Goal: Task Accomplishment & Management: Manage account settings

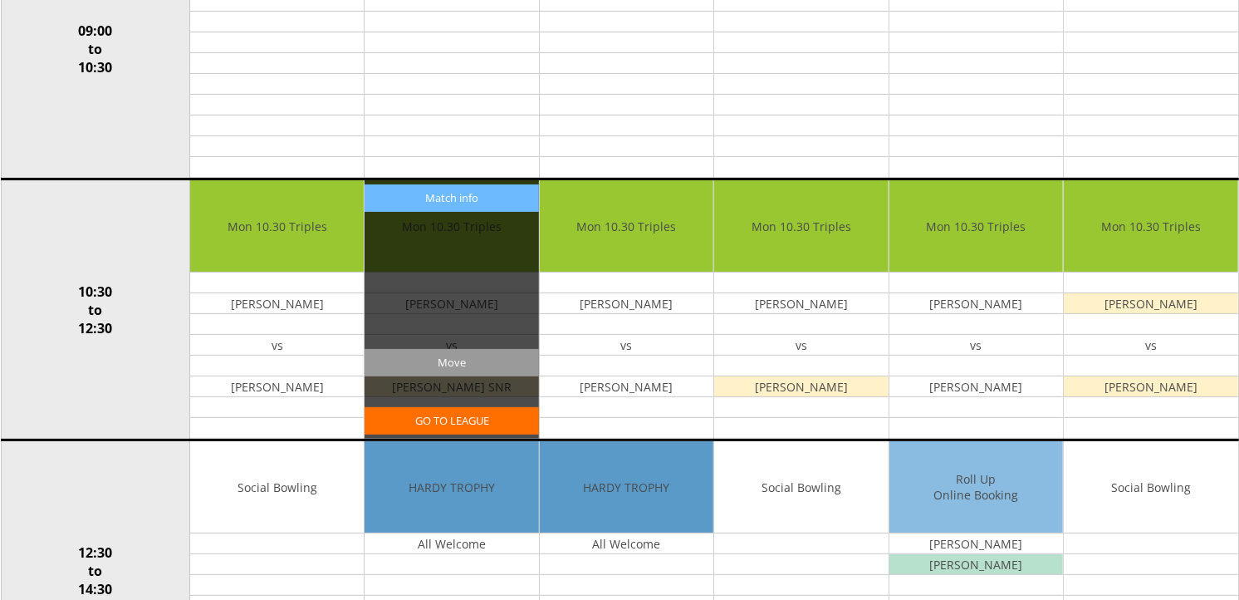
scroll to position [92, 0]
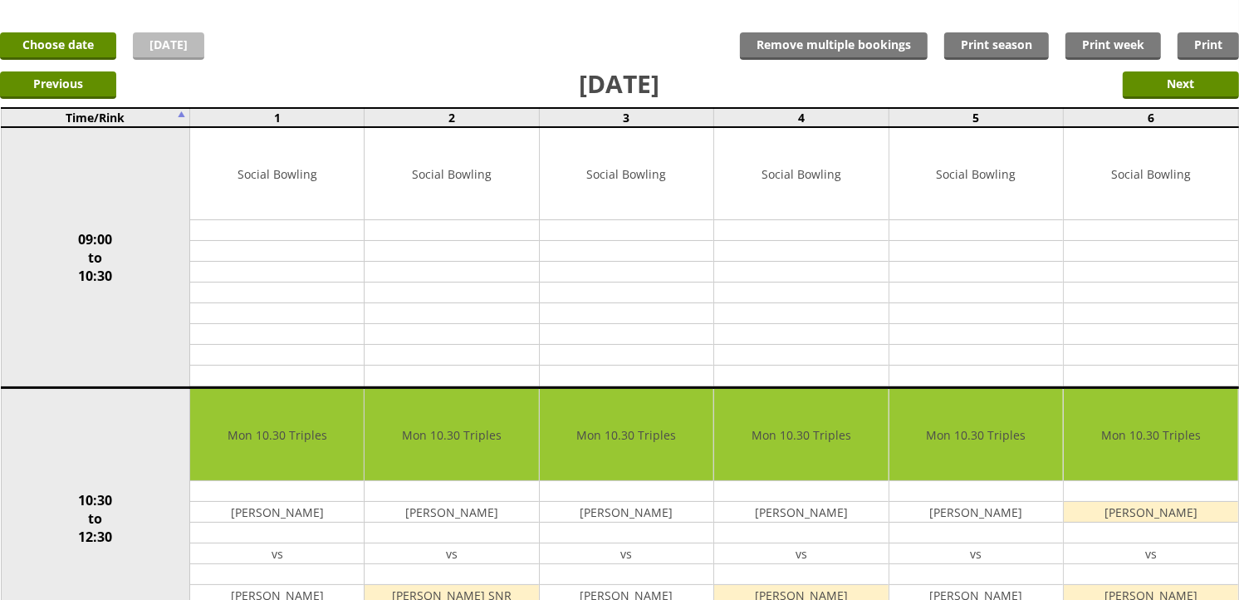
click at [154, 35] on link "[DATE]" at bounding box center [168, 45] width 71 height 27
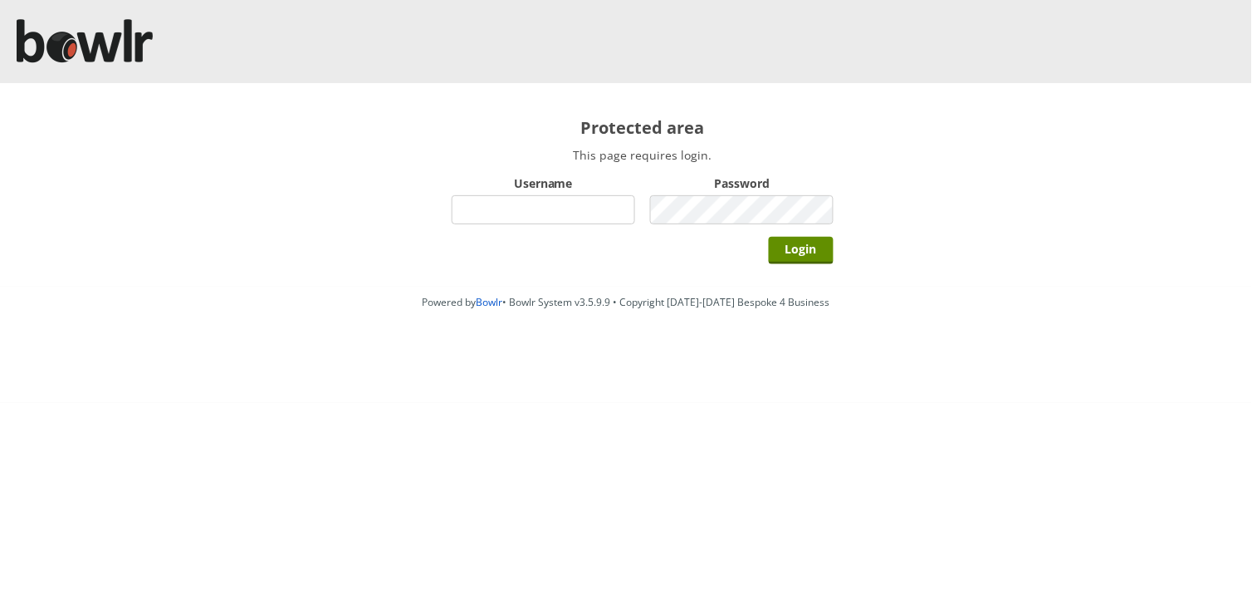
click at [562, 205] on input "Username" at bounding box center [544, 209] width 184 height 29
type input "hornseaindoorbowlsclub"
click at [769, 237] on input "Login" at bounding box center [801, 250] width 65 height 27
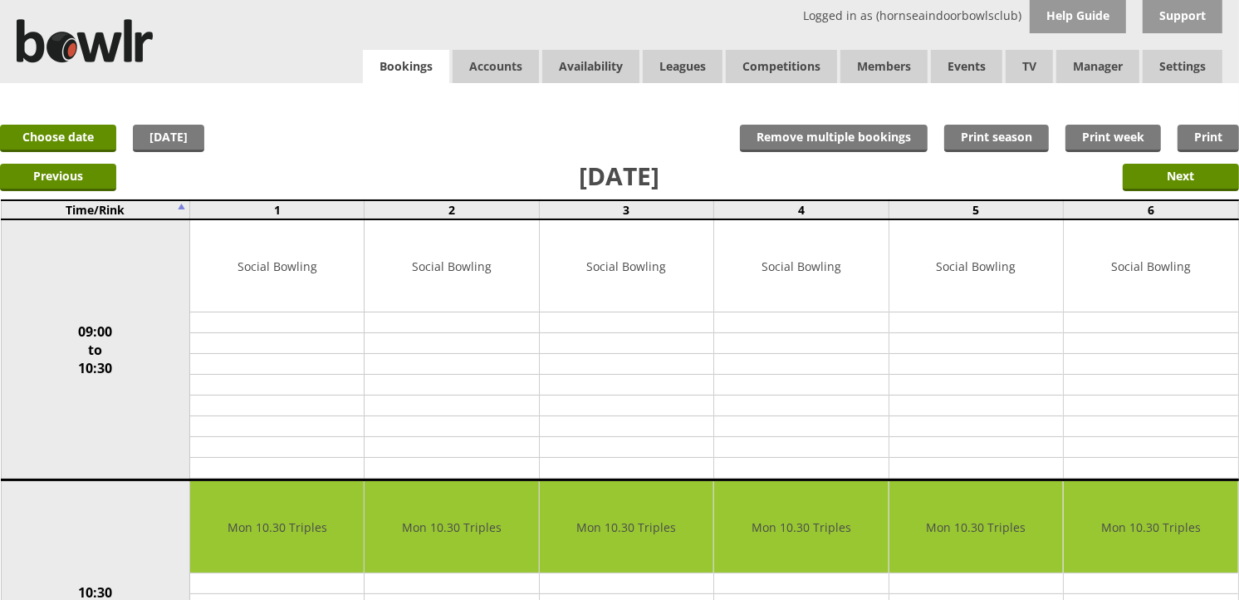
click at [409, 69] on link "Bookings" at bounding box center [406, 67] width 86 height 34
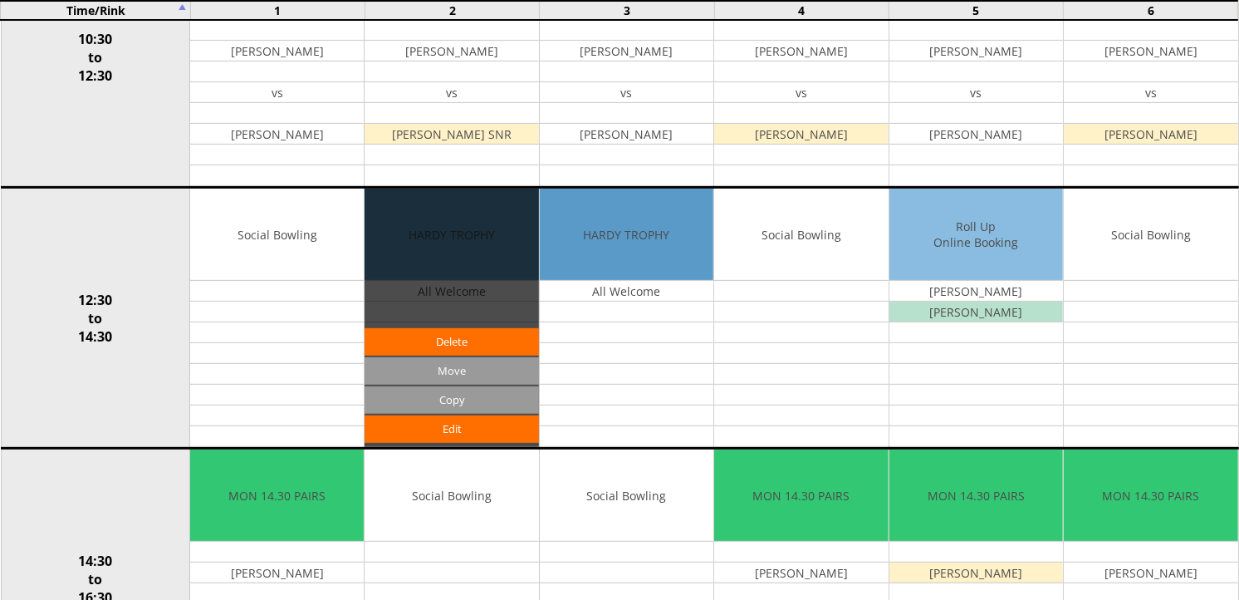
scroll to position [553, 0]
click at [491, 362] on input "Move" at bounding box center [452, 370] width 174 height 27
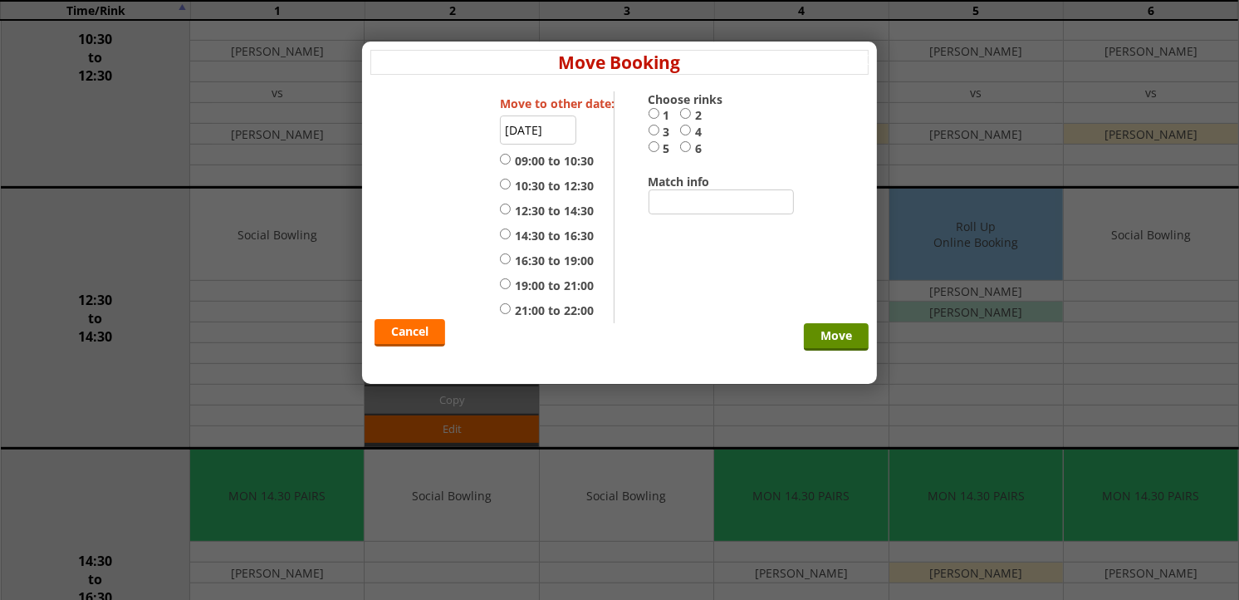
click at [519, 217] on label "12:30 to 14:30" at bounding box center [547, 211] width 94 height 17
click at [511, 215] on input "12:30 to 14:30" at bounding box center [505, 209] width 11 height 12
radio input "true"
click at [689, 126] on input "4" at bounding box center [685, 130] width 11 height 12
radio input "true"
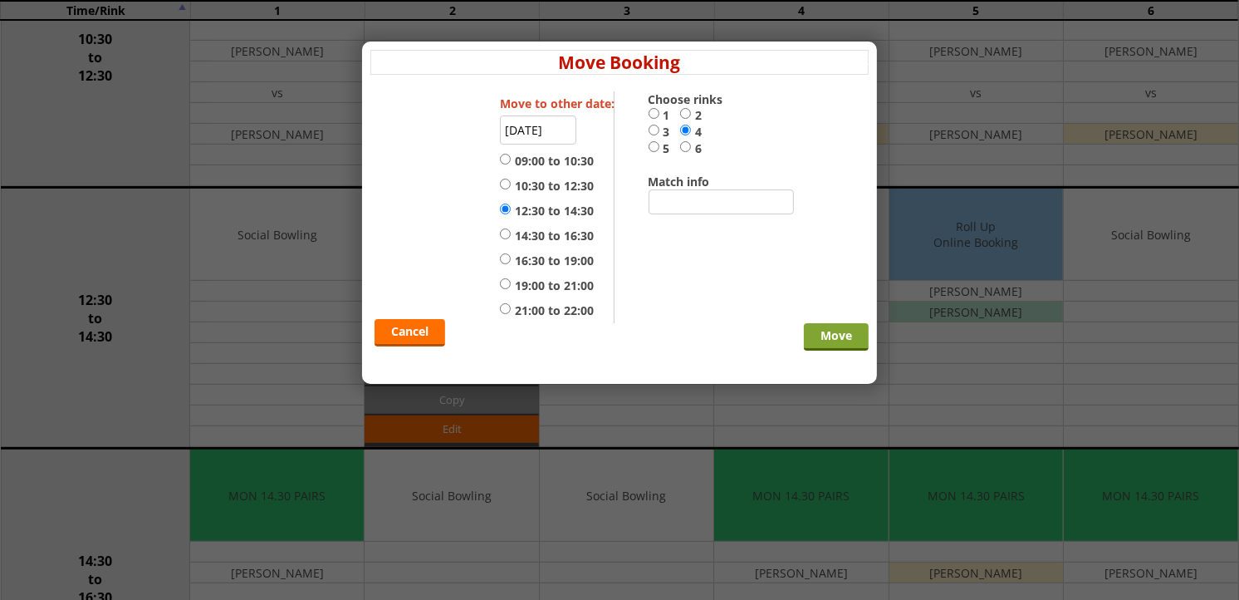
click at [826, 327] on input "Move" at bounding box center [836, 336] width 65 height 27
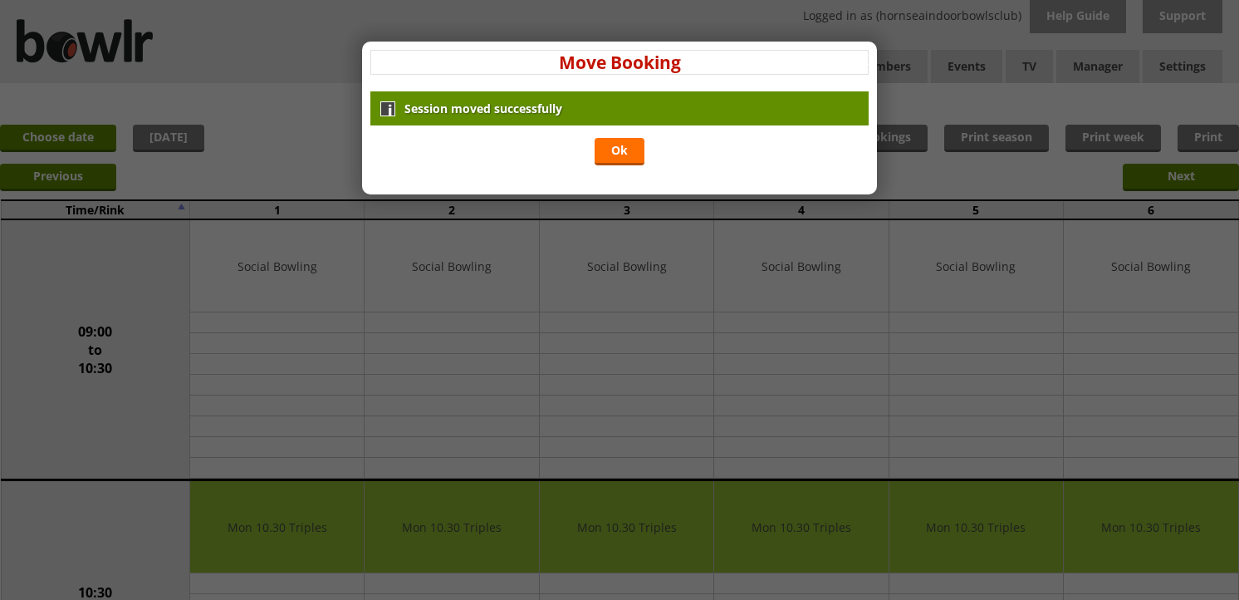
click at [641, 166] on div "Session moved successfully Ok" at bounding box center [619, 130] width 498 height 78
click at [635, 160] on link "Ok" at bounding box center [620, 151] width 50 height 27
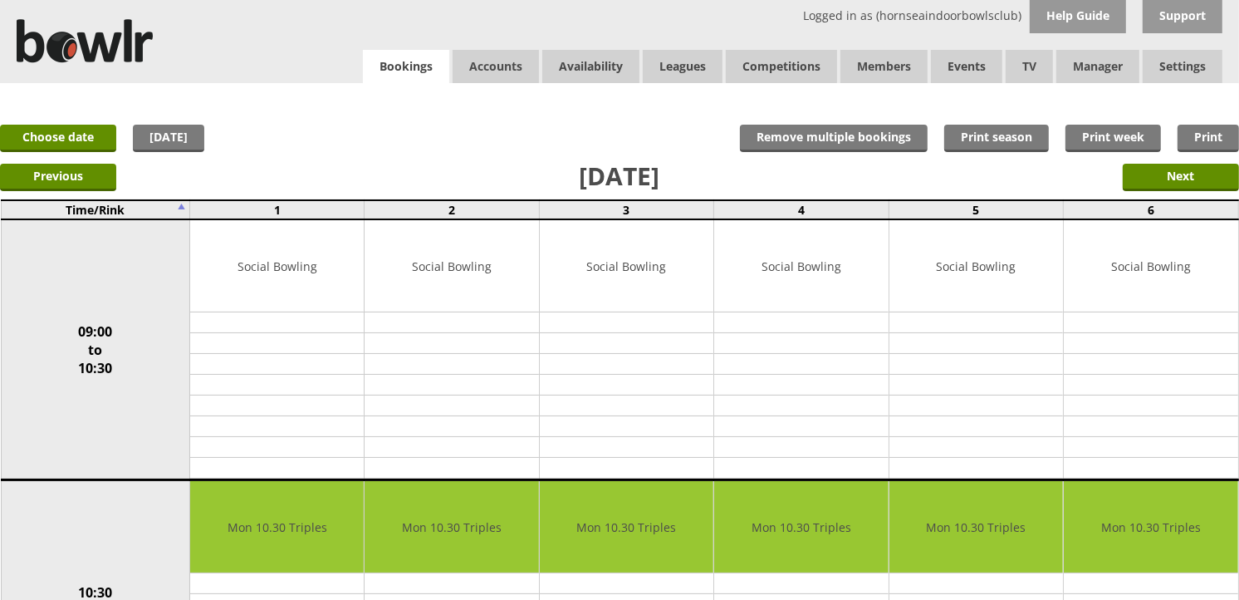
click at [387, 62] on link "Bookings" at bounding box center [406, 67] width 86 height 34
click at [98, 128] on link "Choose date" at bounding box center [58, 138] width 116 height 27
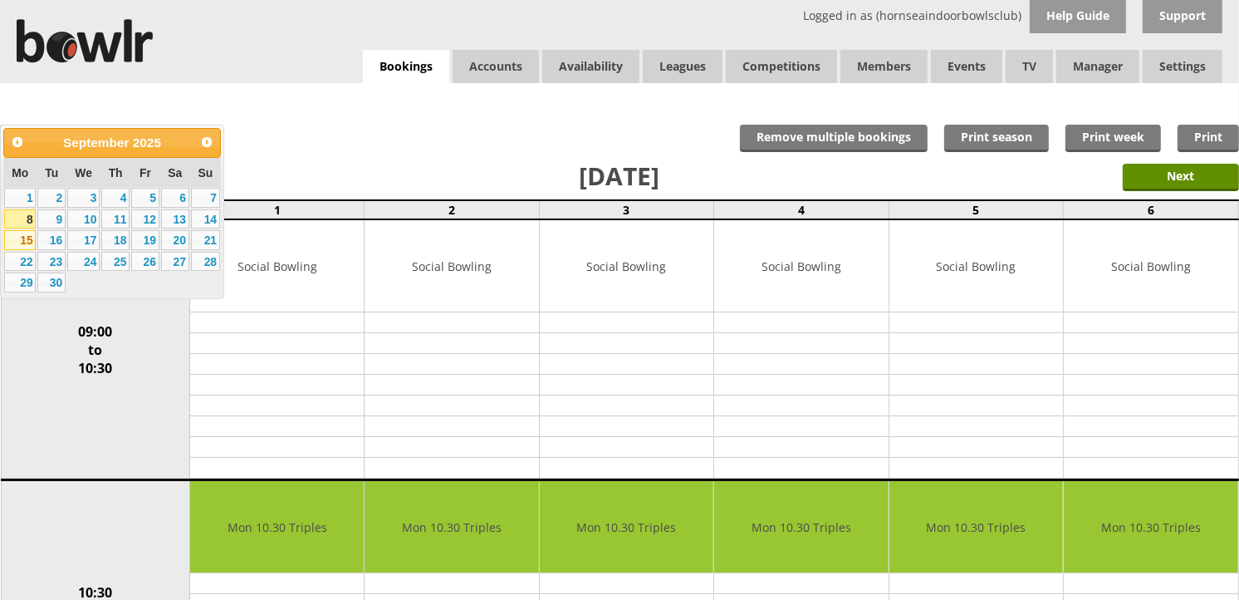
click at [17, 238] on link "15" at bounding box center [20, 240] width 32 height 20
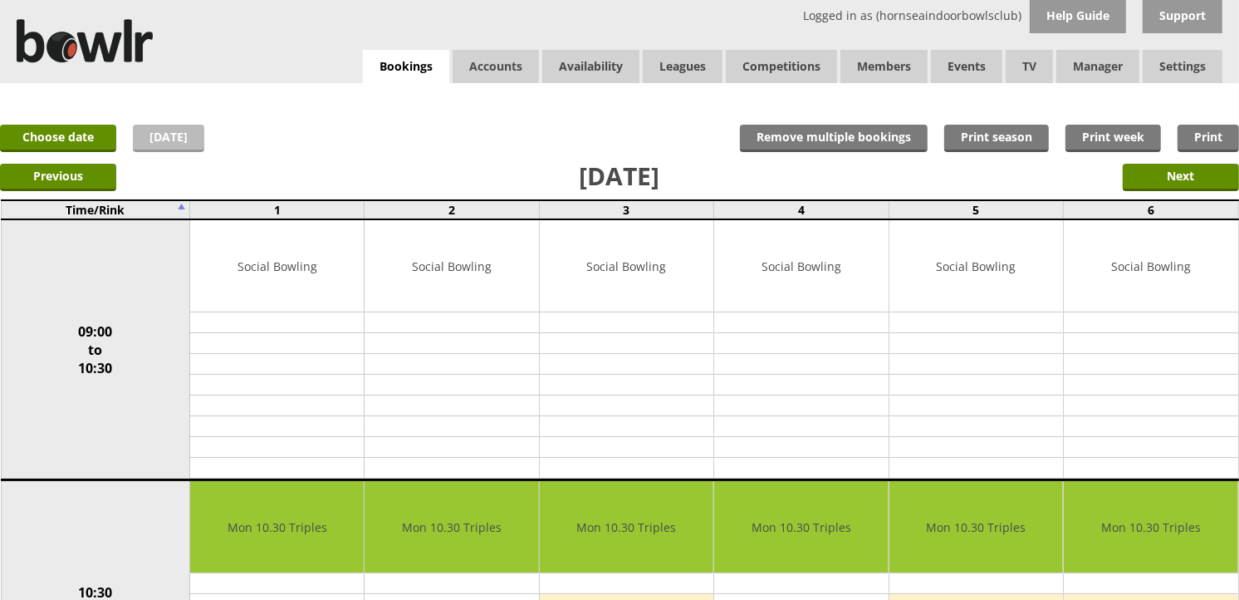
click at [138, 134] on link "[DATE]" at bounding box center [168, 138] width 71 height 27
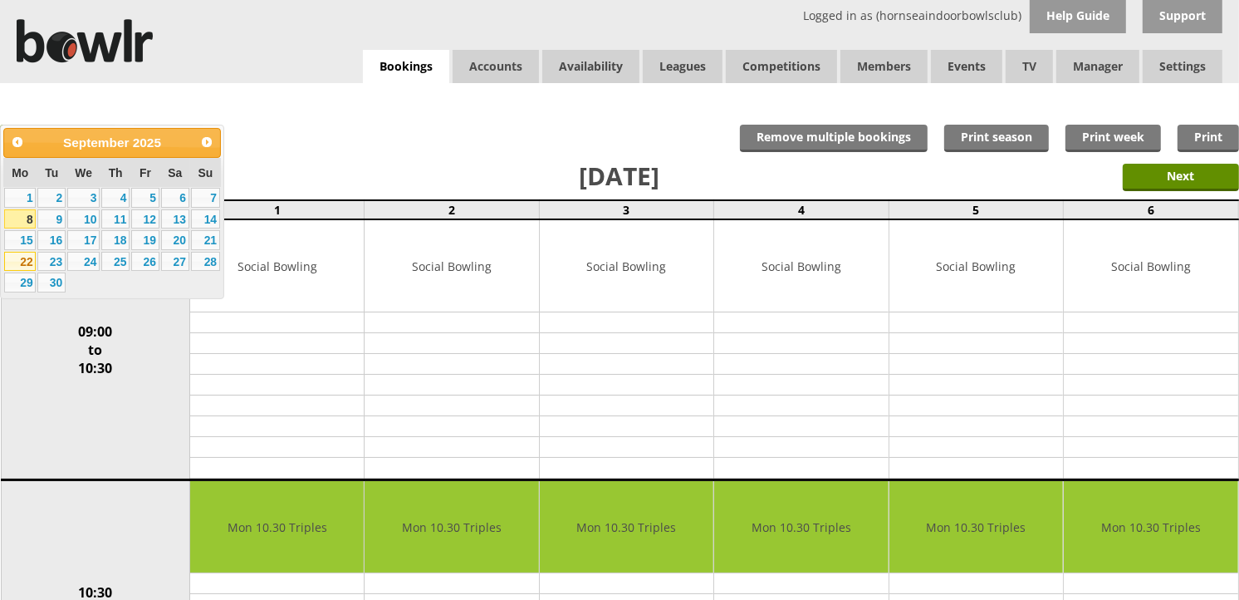
click at [22, 261] on link "22" at bounding box center [20, 262] width 32 height 20
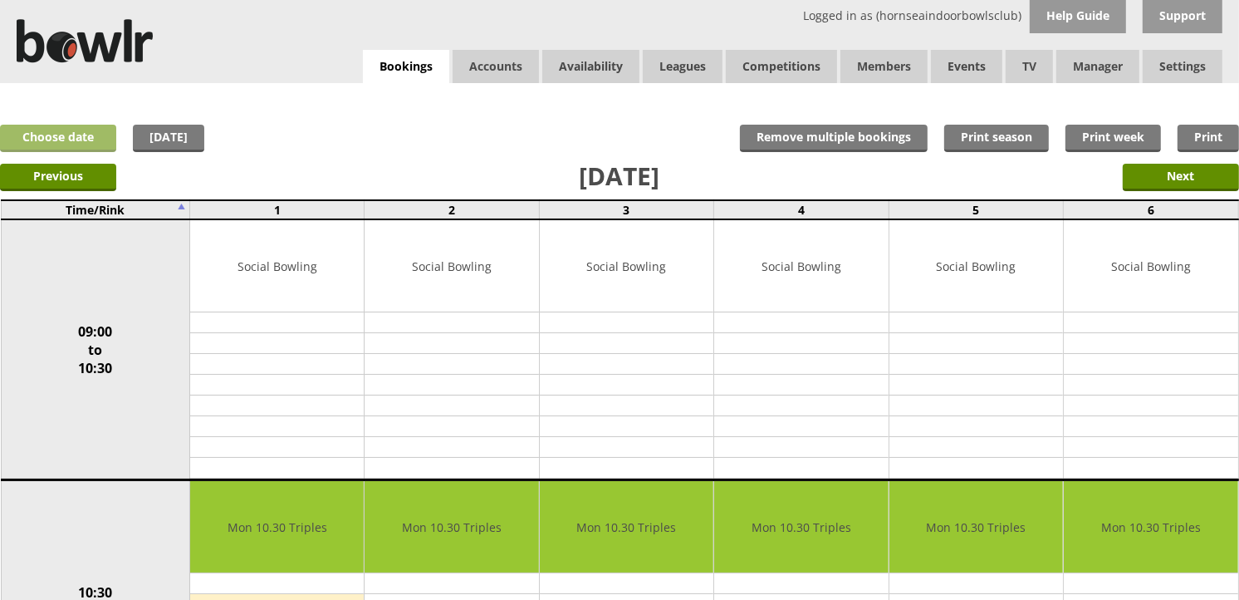
click at [86, 127] on link "Choose date" at bounding box center [58, 138] width 116 height 27
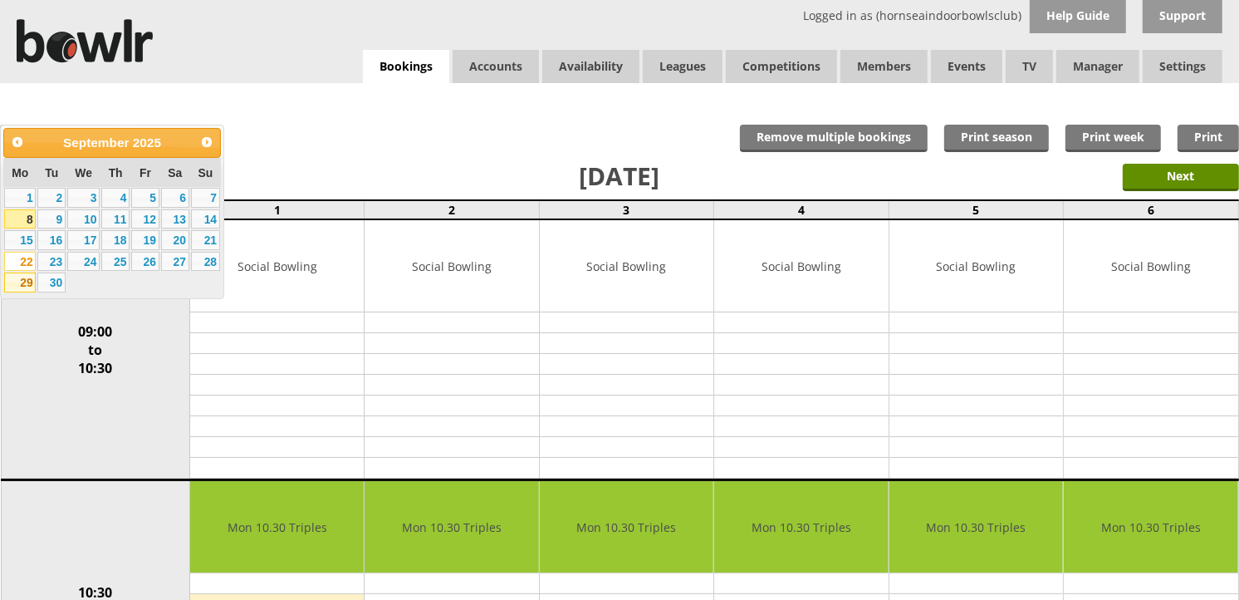
click at [23, 281] on link "29" at bounding box center [20, 282] width 32 height 20
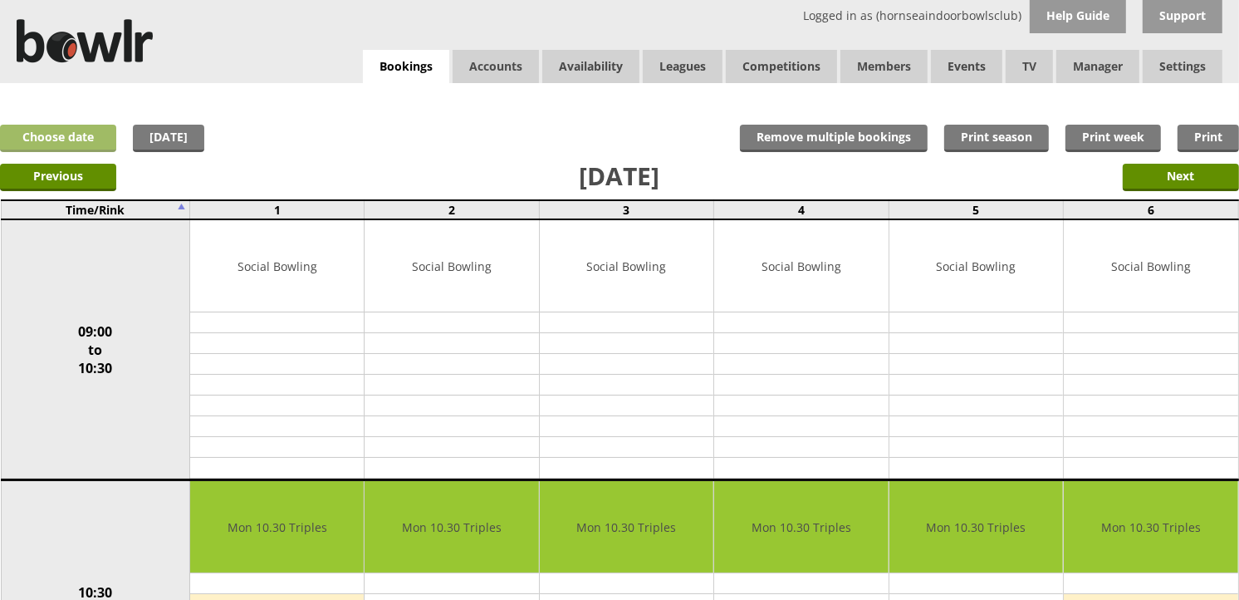
click at [68, 148] on link "Choose date" at bounding box center [58, 138] width 116 height 27
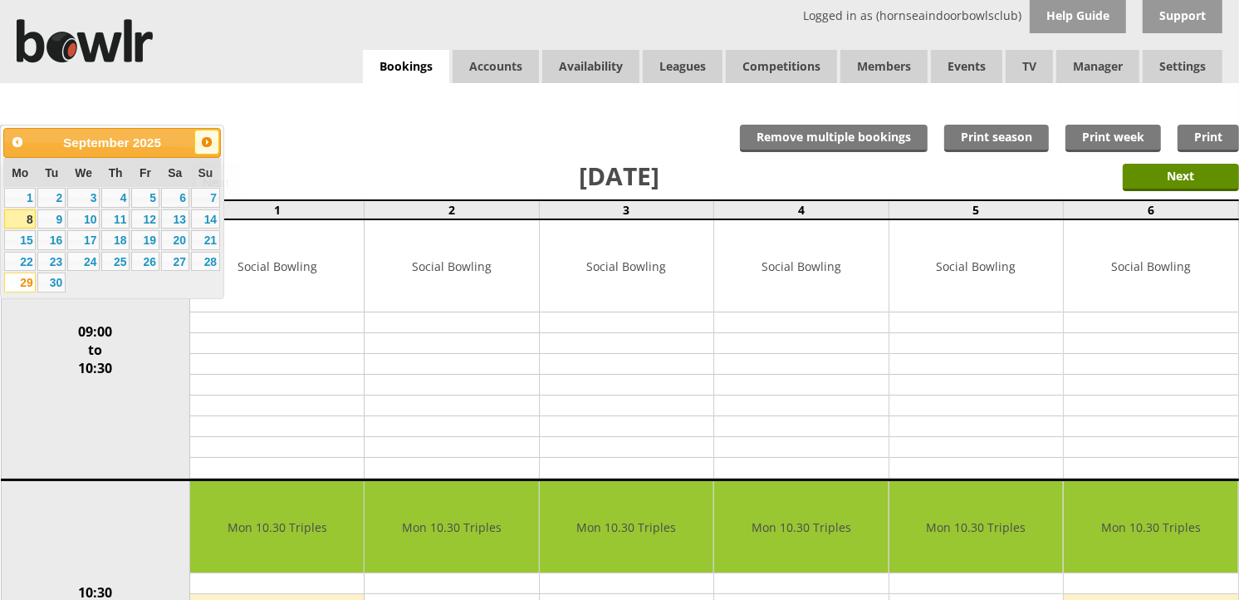
click at [208, 140] on span "Next" at bounding box center [206, 141] width 13 height 13
click at [27, 218] on link "6" at bounding box center [20, 219] width 32 height 20
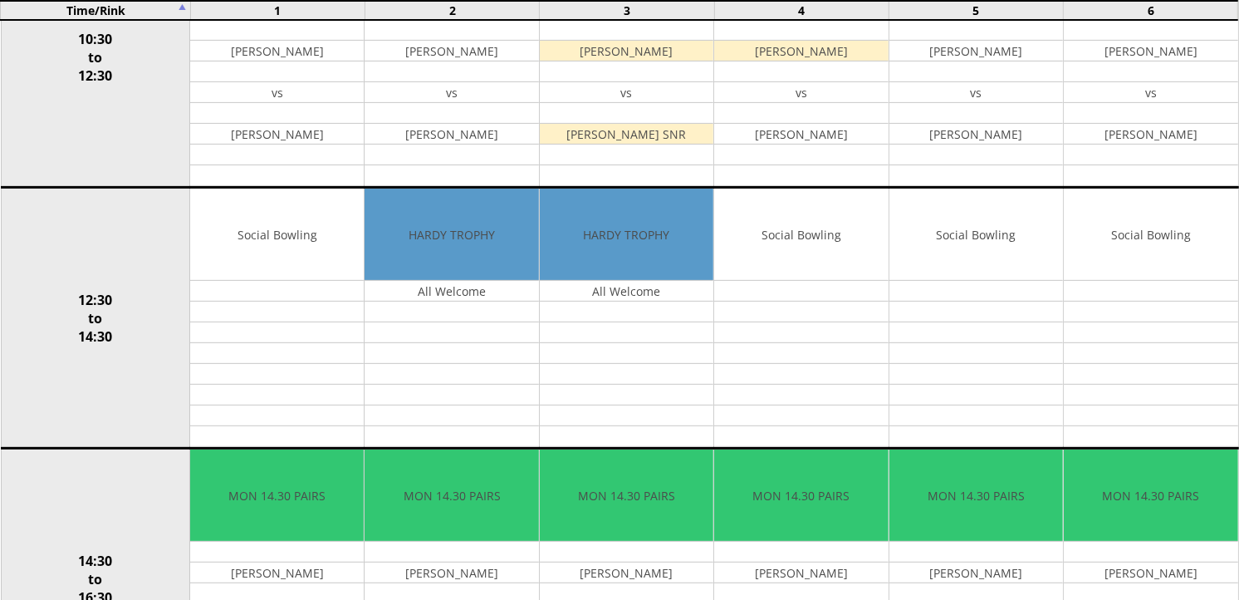
scroll to position [92, 0]
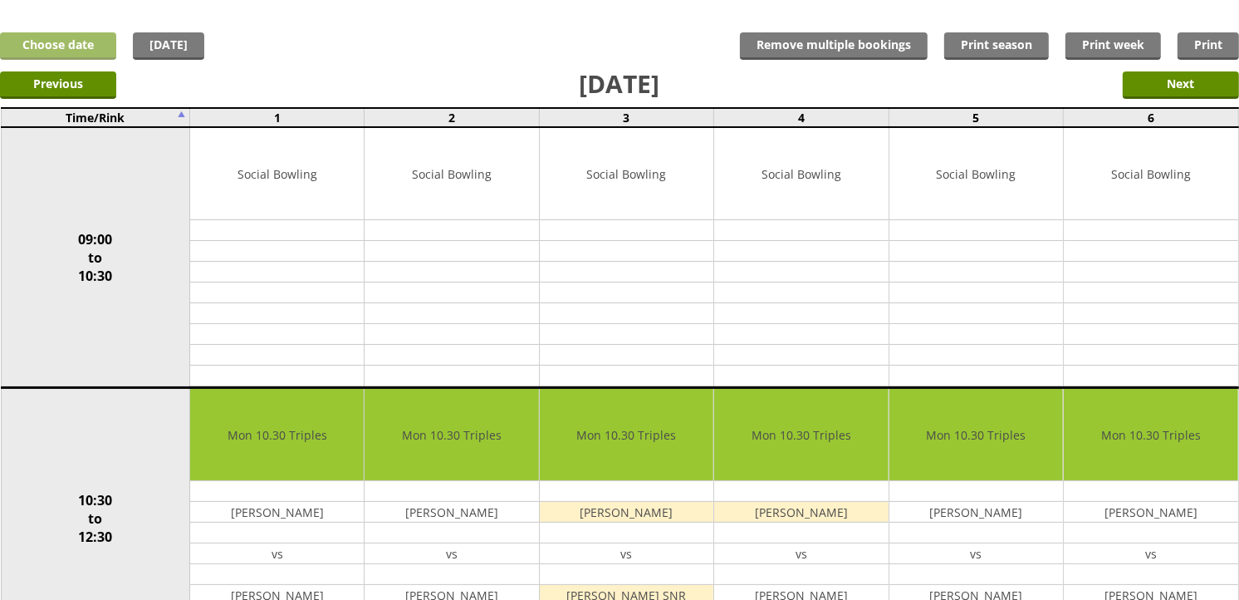
click at [89, 38] on link "Choose date" at bounding box center [58, 45] width 116 height 27
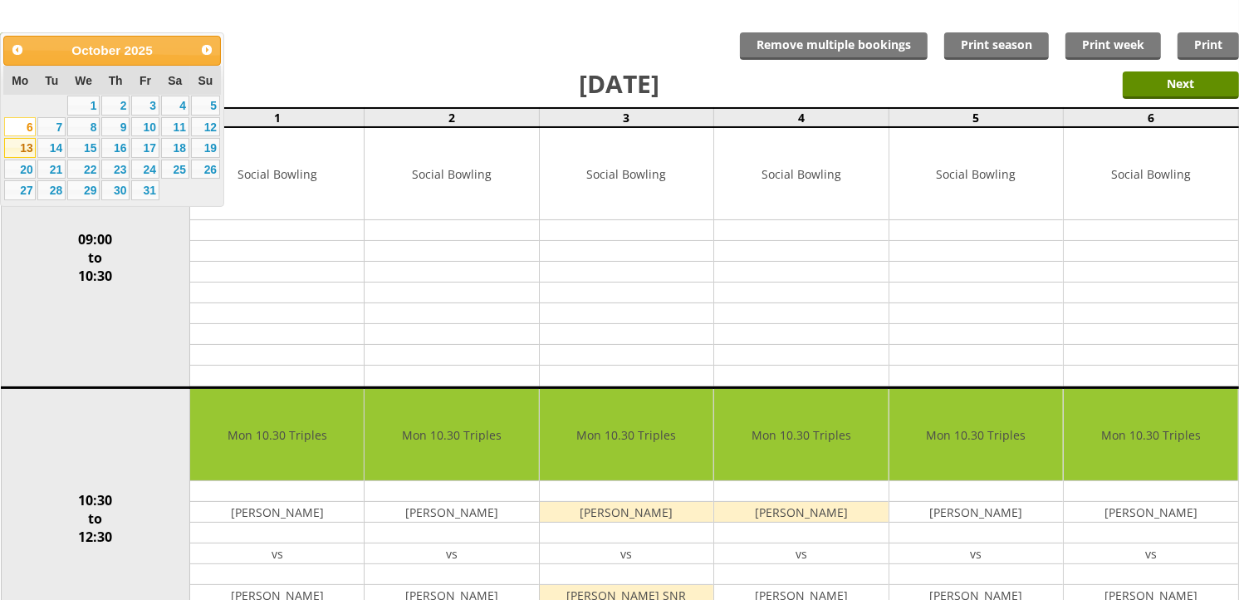
click at [19, 152] on link "13" at bounding box center [20, 148] width 32 height 20
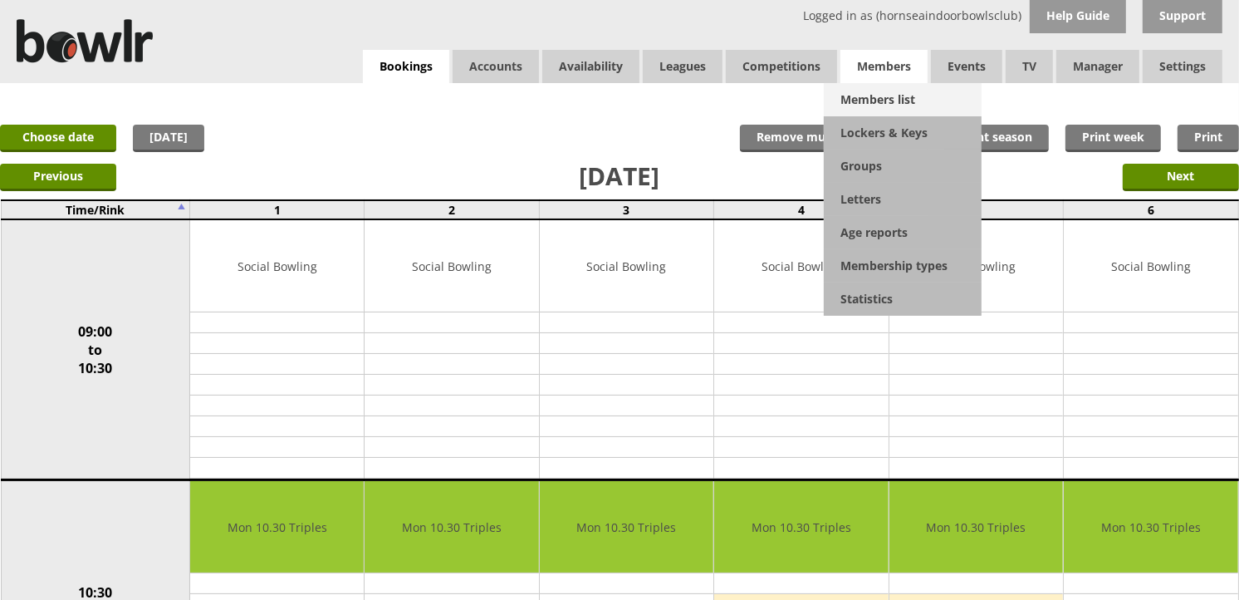
click at [886, 92] on link "Members list" at bounding box center [903, 99] width 158 height 33
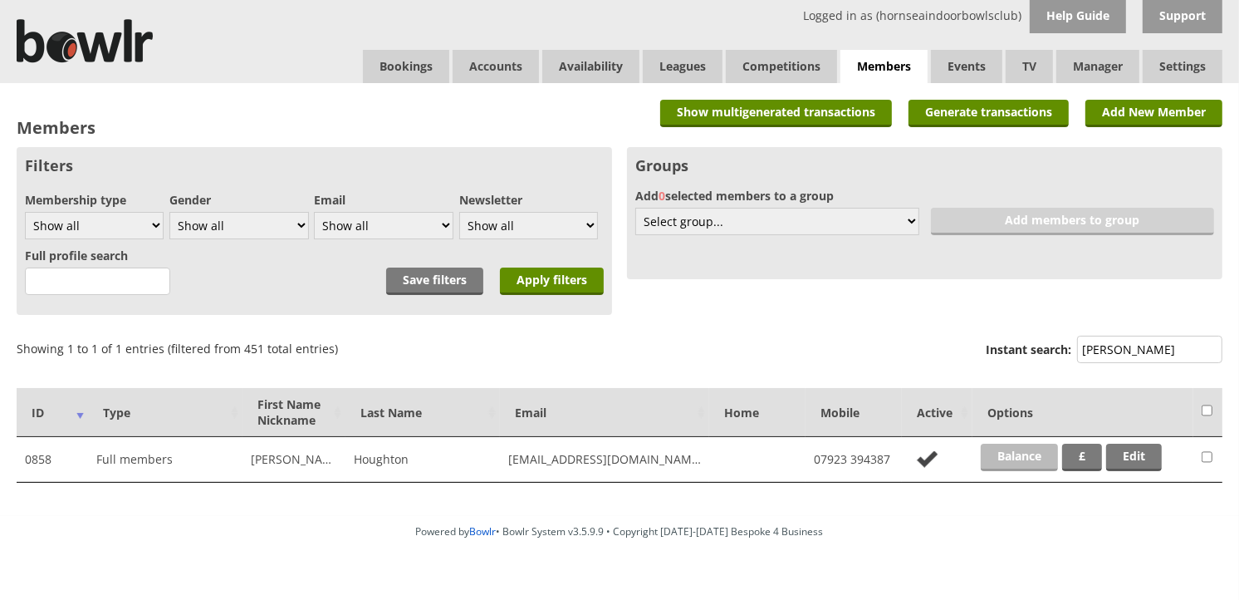
type input "houg"
click at [1003, 458] on link "Balance" at bounding box center [1019, 457] width 77 height 27
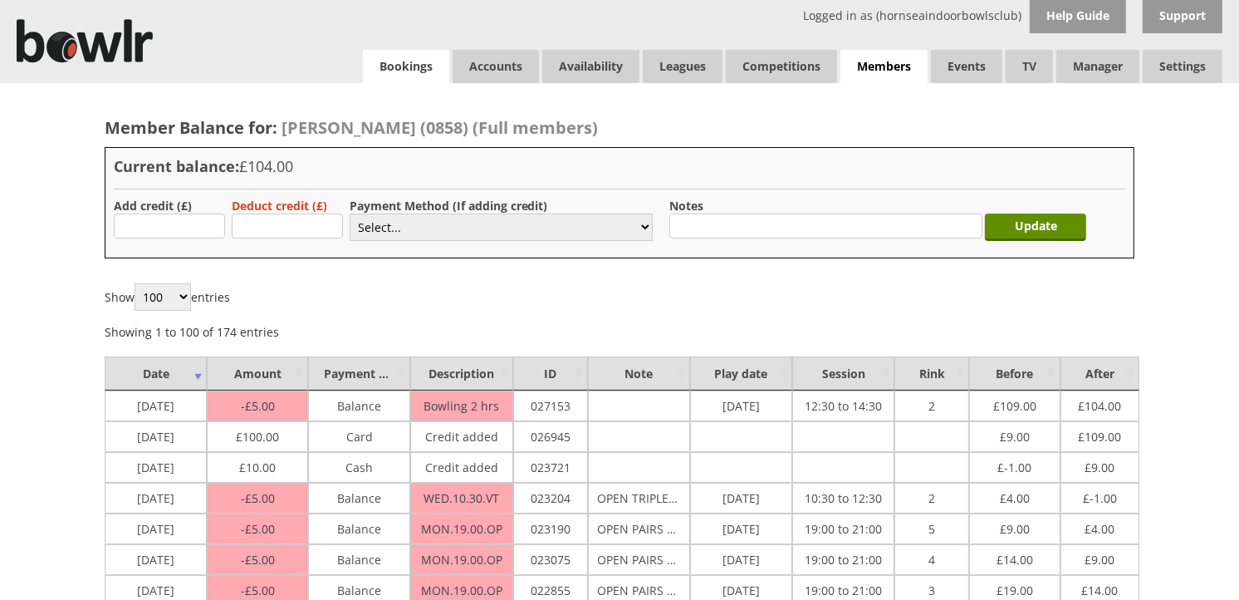
click at [434, 77] on link "Bookings" at bounding box center [406, 66] width 86 height 33
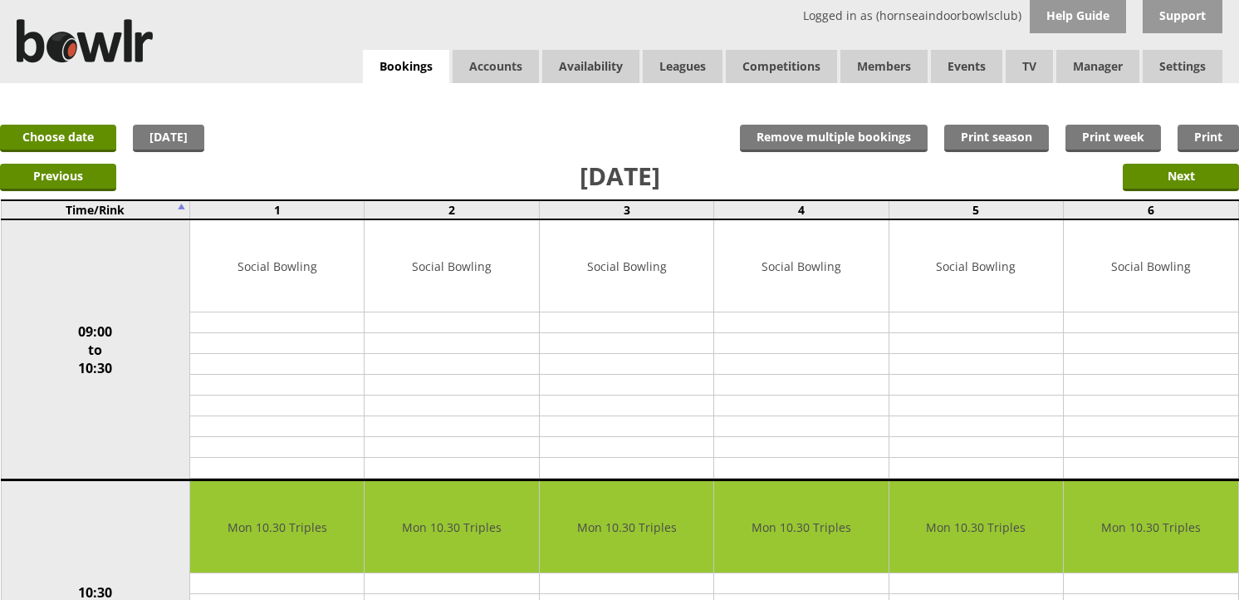
click at [1165, 180] on input "Next" at bounding box center [1181, 177] width 116 height 27
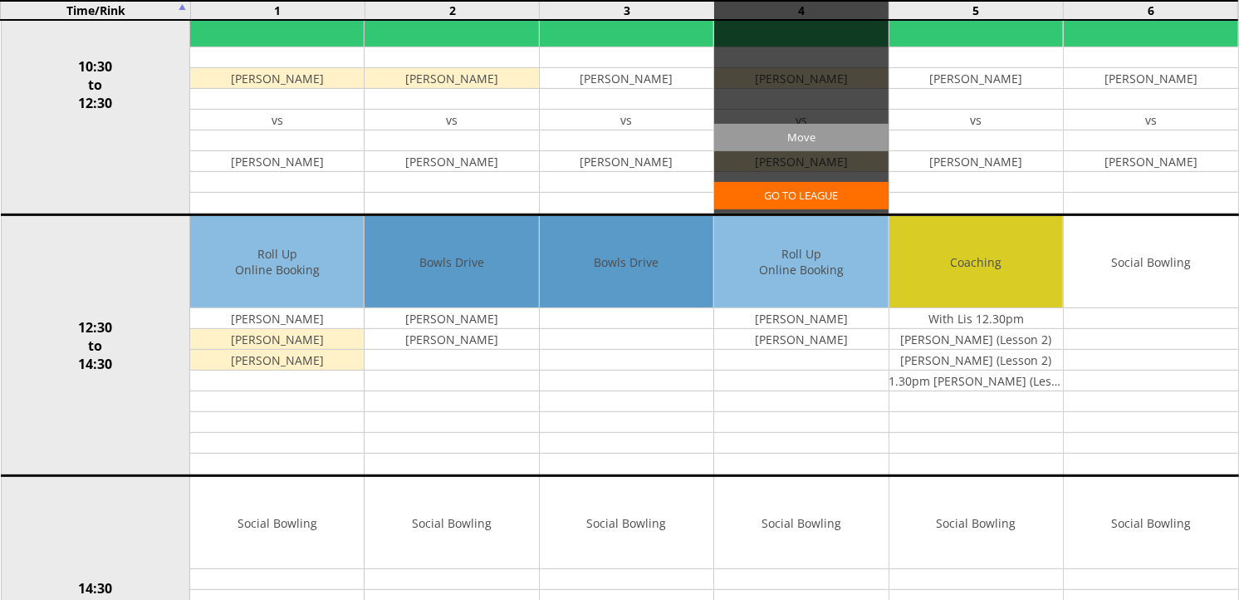
scroll to position [553, 0]
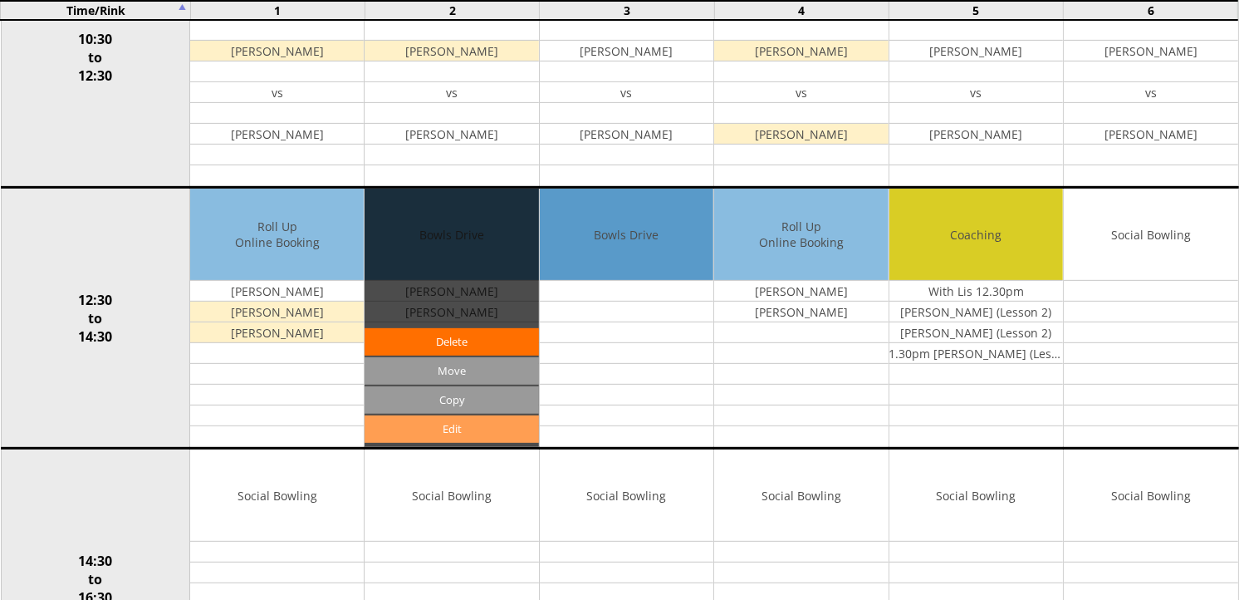
click at [488, 424] on link "Edit" at bounding box center [452, 428] width 174 height 27
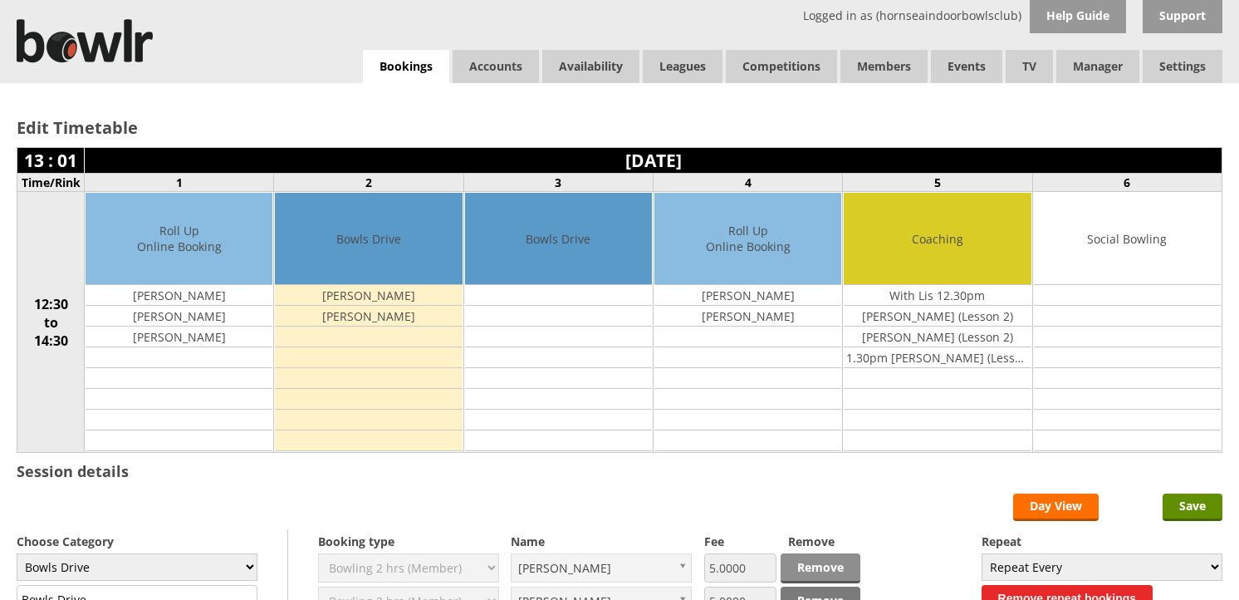
click at [826, 553] on link "Remove" at bounding box center [821, 568] width 80 height 30
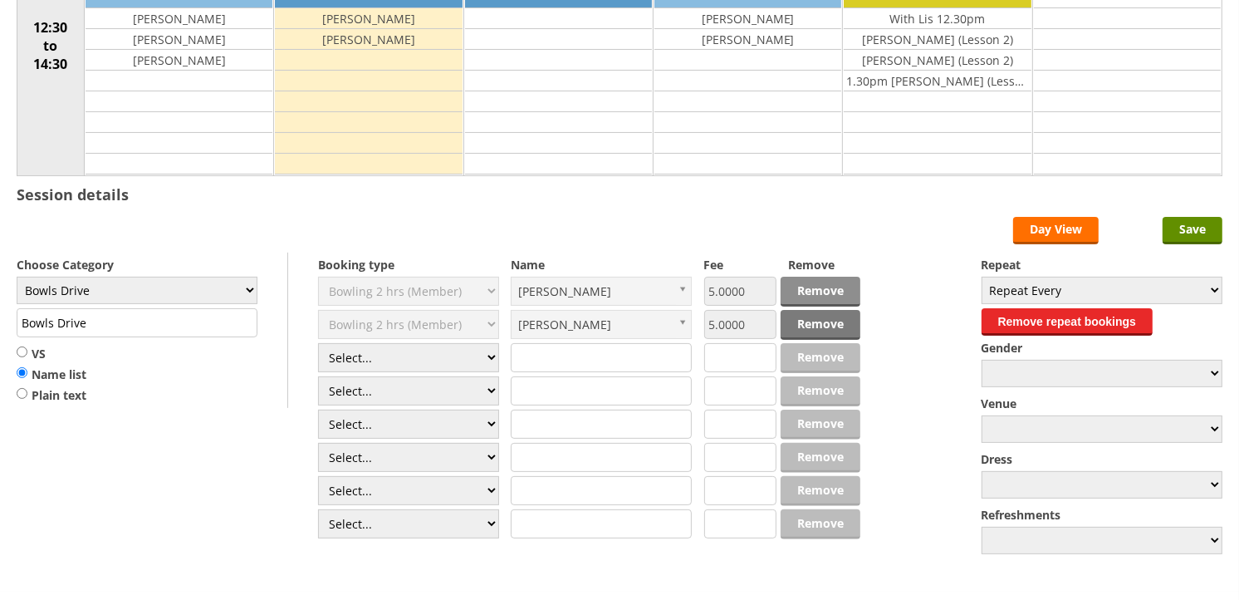
scroll to position [277, 0]
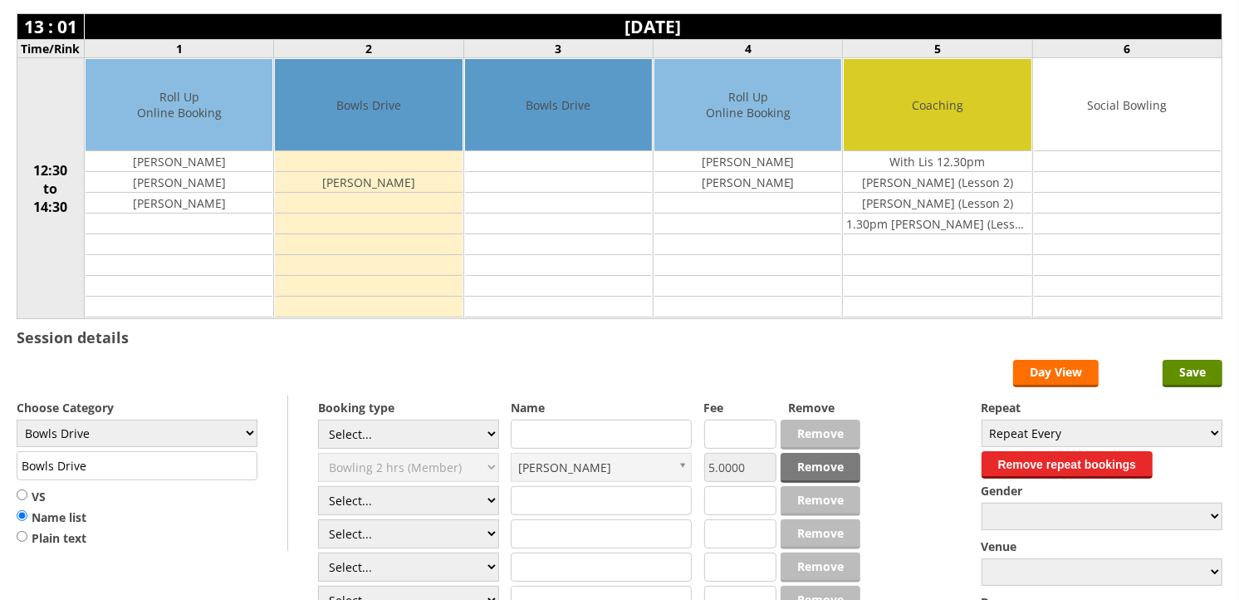
scroll to position [184, 0]
click at [820, 458] on link "Remove" at bounding box center [821, 468] width 80 height 30
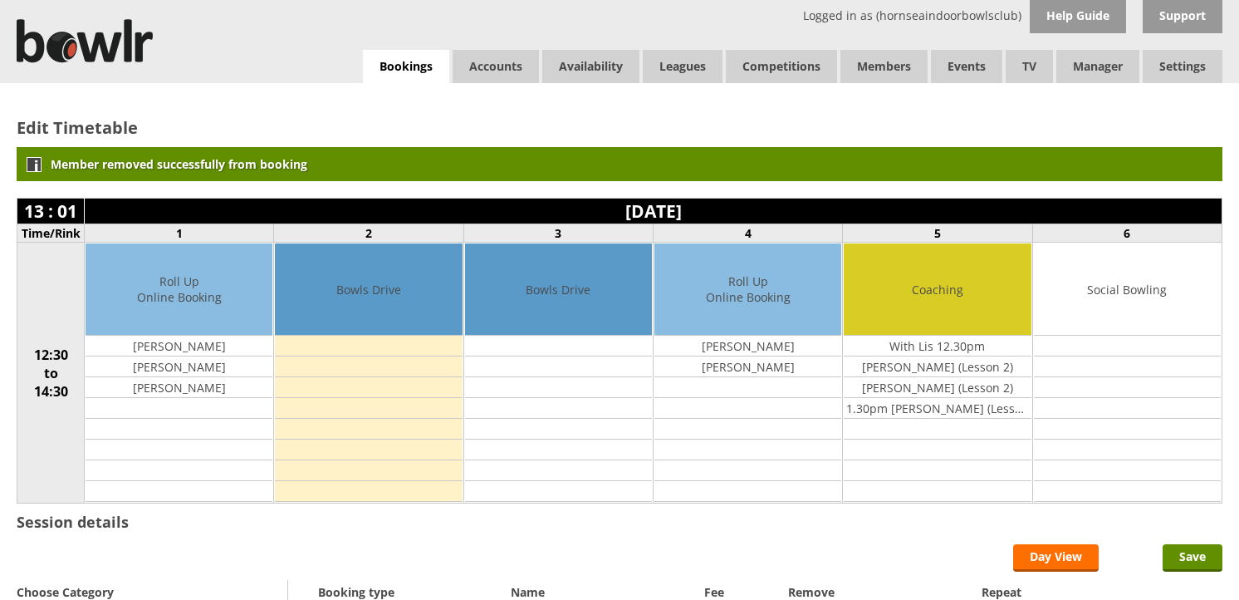
click at [1189, 551] on input "Save" at bounding box center [1193, 557] width 60 height 27
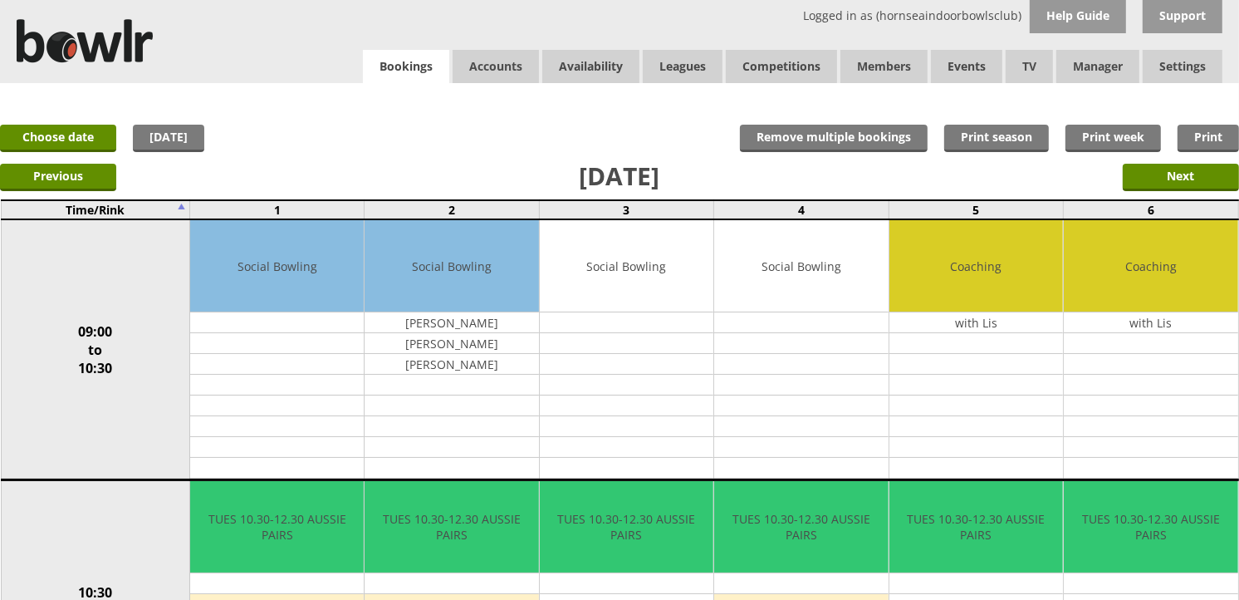
click at [404, 68] on link "Bookings" at bounding box center [406, 67] width 86 height 34
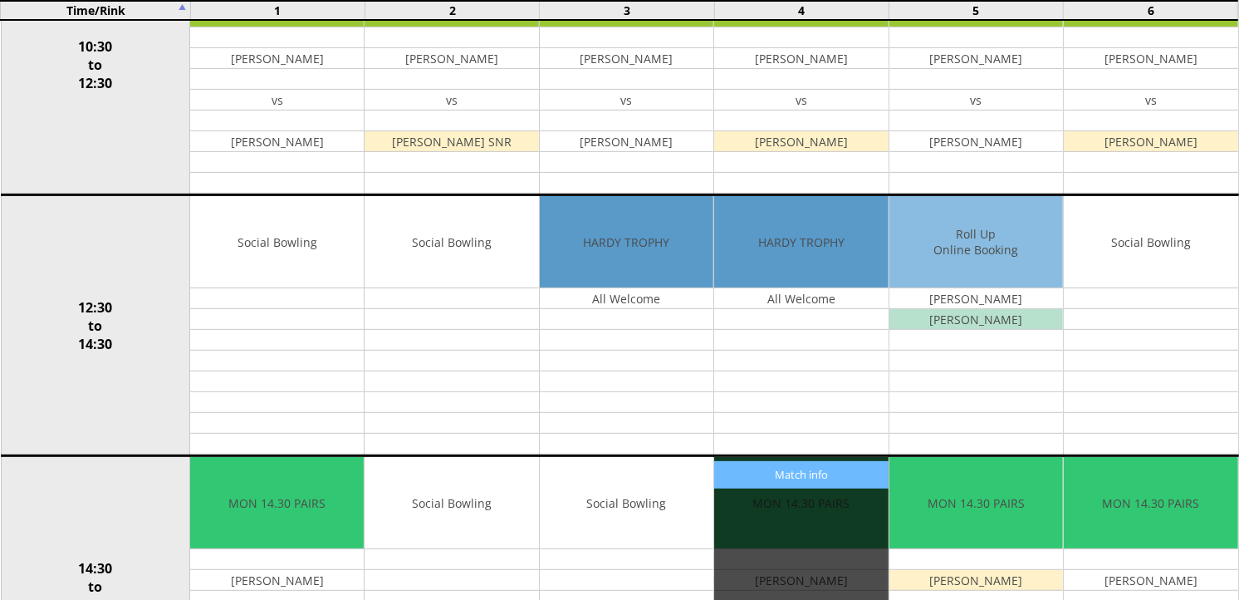
scroll to position [553, 0]
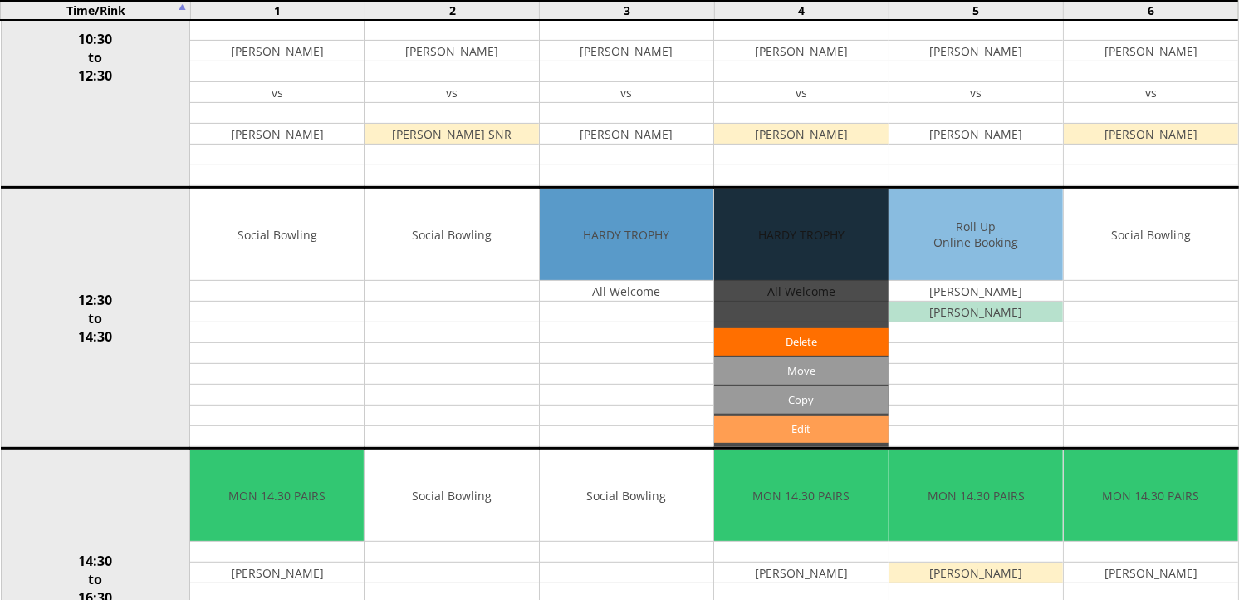
click at [802, 429] on link "Edit" at bounding box center [801, 428] width 174 height 27
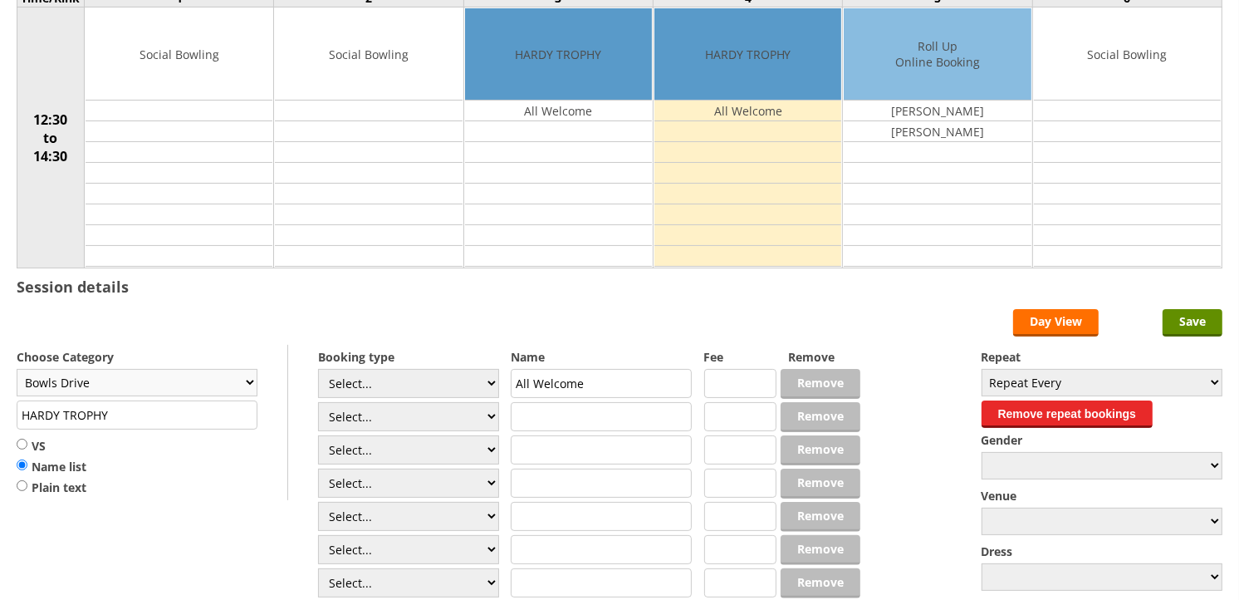
scroll to position [184, 0]
drag, startPoint x: 133, startPoint y: 427, endPoint x: 0, endPoint y: 417, distance: 133.3
click at [0, 417] on html "Logged in as (hornseaindoorbowlsclub) Help Guide Support Bookings Accounts Rink…" at bounding box center [619, 308] width 1239 height 984
click at [441, 383] on select "Select... Club Competition (Member) Club Competition (Visitor) National (Member…" at bounding box center [408, 383] width 181 height 29
select select "1_50"
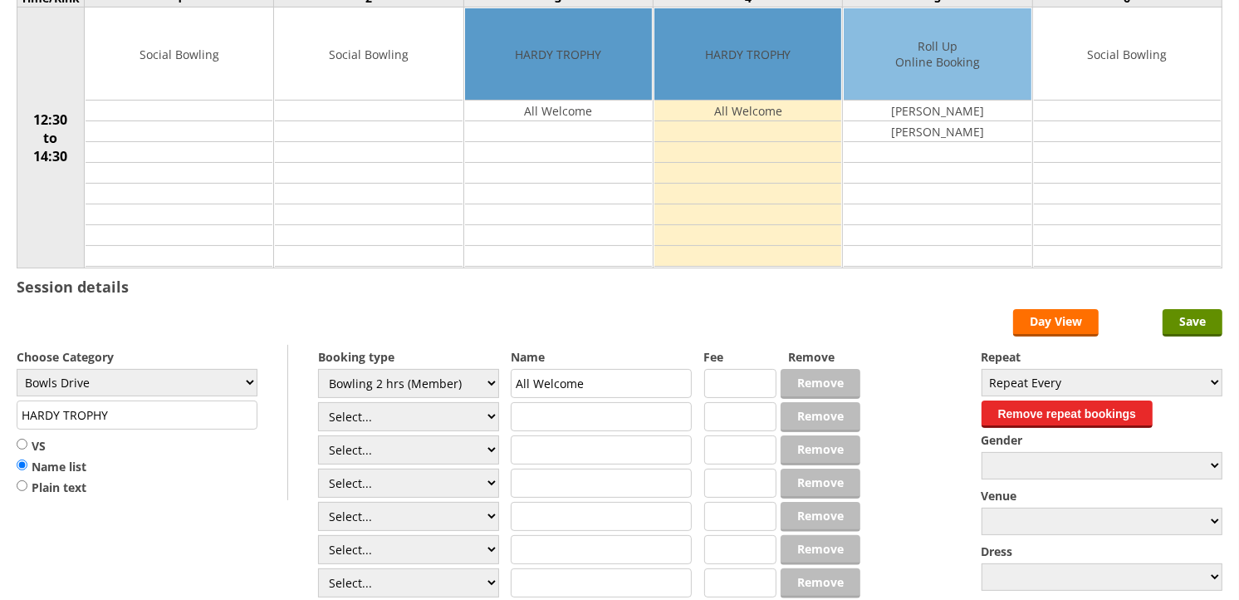
click at [318, 370] on select "Select... Club Competition (Member) Club Competition (Visitor) National (Member…" at bounding box center [408, 383] width 181 height 29
type input "Bowls Drive"
type input "5.0000"
click at [419, 424] on select "Select... Club Competition (Member) Club Competition (Visitor) National (Member…" at bounding box center [408, 416] width 181 height 29
select select "1_50"
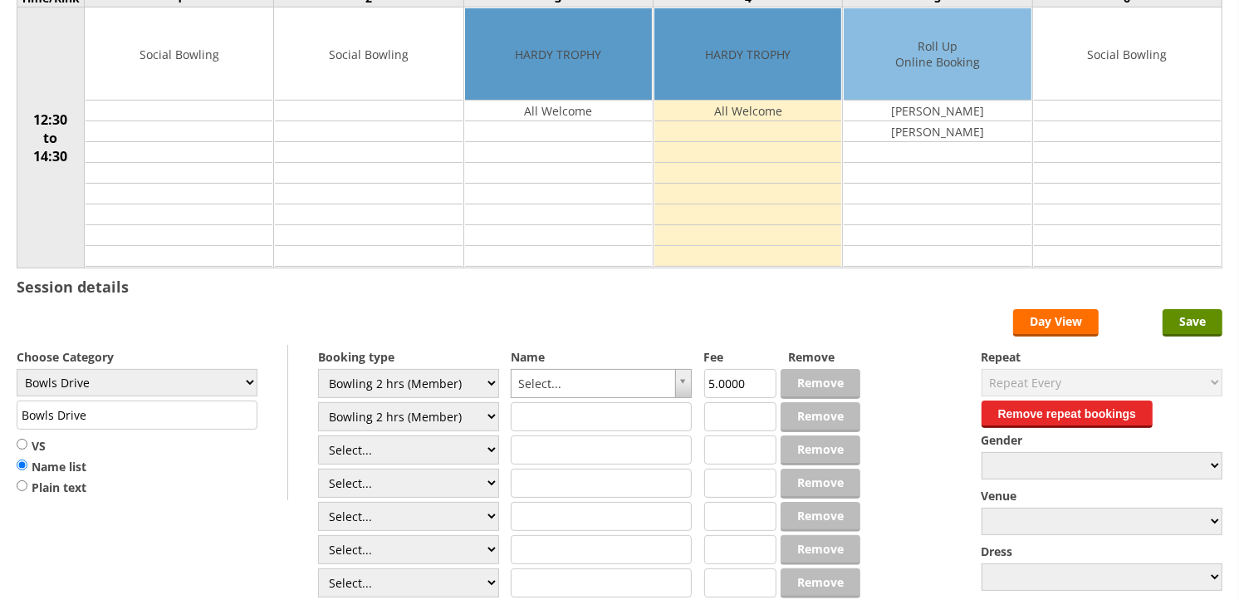
click at [318, 403] on select "Select... Club Competition (Member) Club Competition (Visitor) National (Member…" at bounding box center [408, 416] width 181 height 29
type input "5.0000"
click at [414, 462] on select "Select... Club Competition (Member) Club Competition (Visitor) National (Member…" at bounding box center [408, 449] width 181 height 29
select select "1_50"
click at [318, 436] on select "Select... Club Competition (Member) Club Competition (Visitor) National (Member…" at bounding box center [408, 449] width 181 height 29
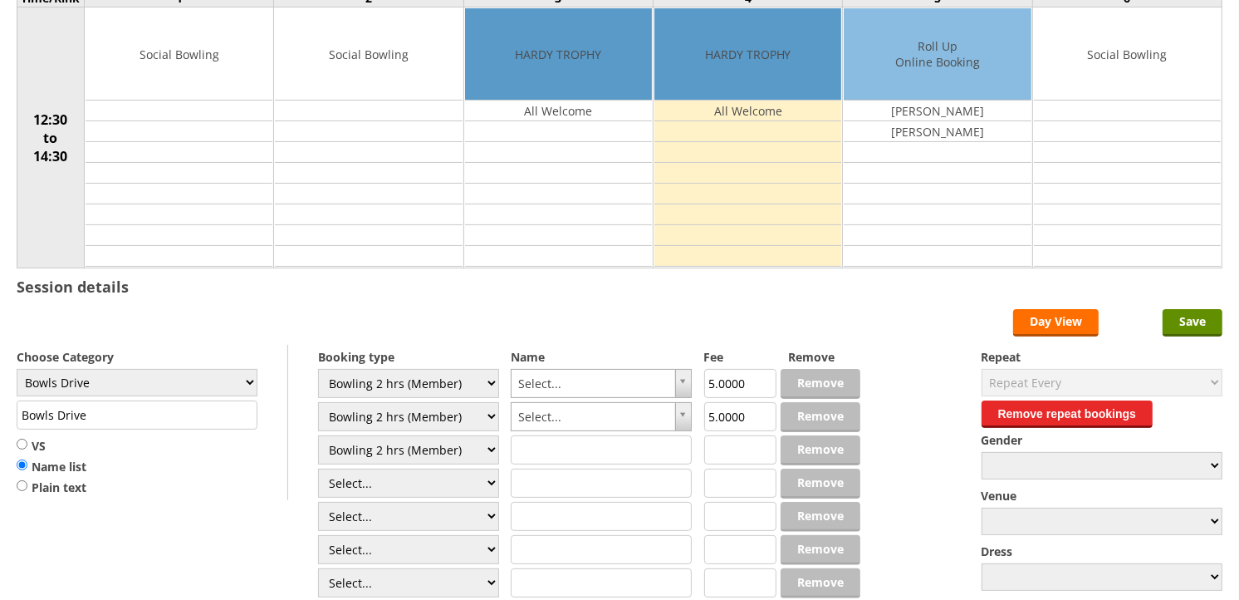
type input "5.0000"
drag, startPoint x: 412, startPoint y: 484, endPoint x: 409, endPoint y: 468, distance: 16.8
click at [412, 485] on select "Select... Club Competition (Member) Club Competition (Visitor) National (Member…" at bounding box center [408, 482] width 181 height 29
select select "1_50"
click at [318, 469] on select "Select... Club Competition (Member) Club Competition (Visitor) National (Member…" at bounding box center [408, 482] width 181 height 29
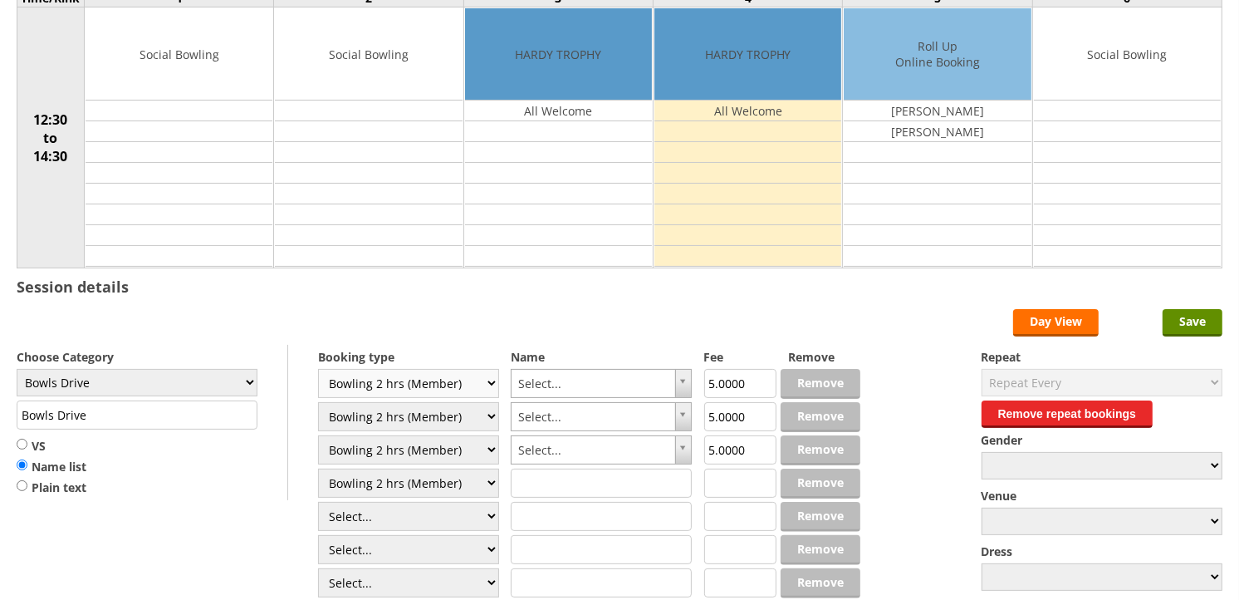
type input "5.0000"
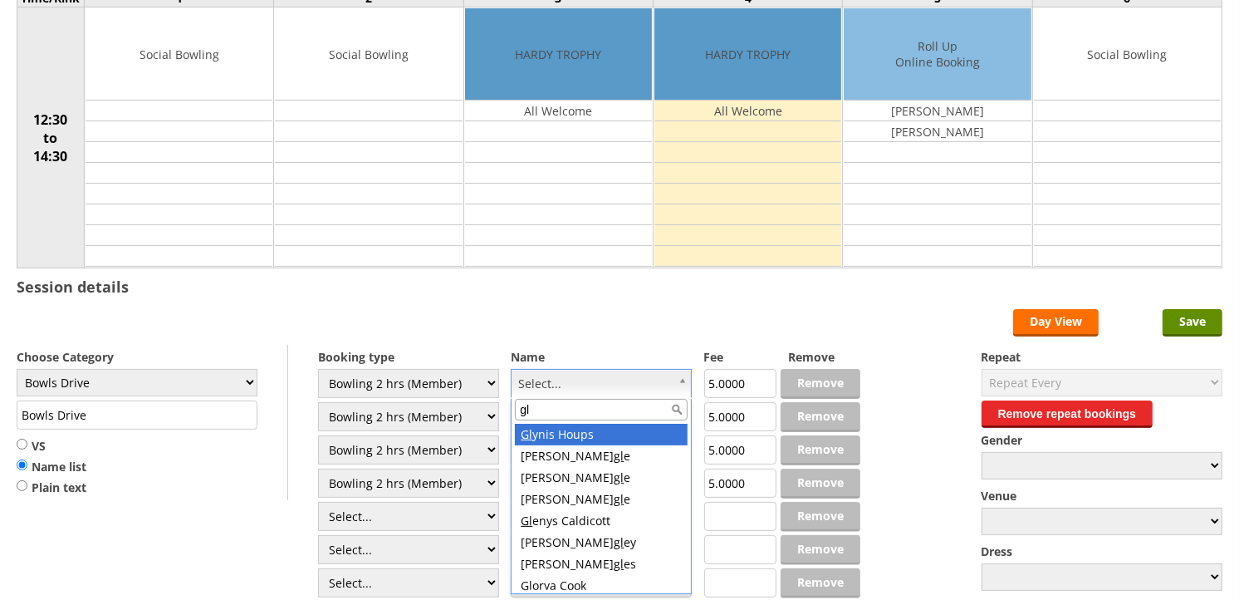
type input "glo"
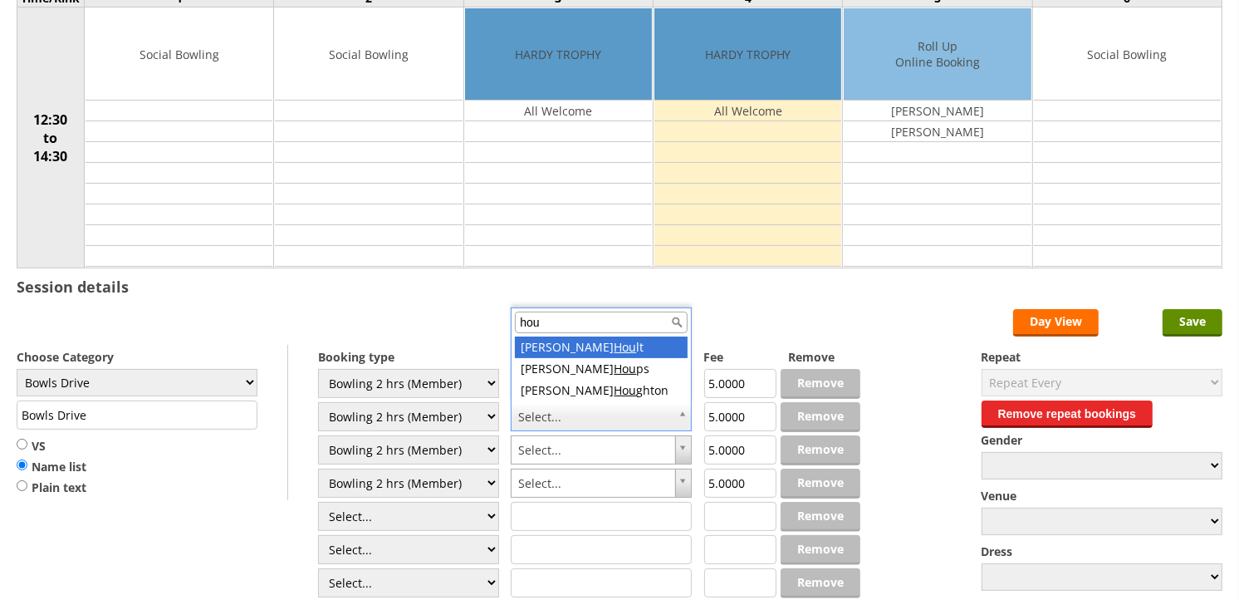
type input "houg"
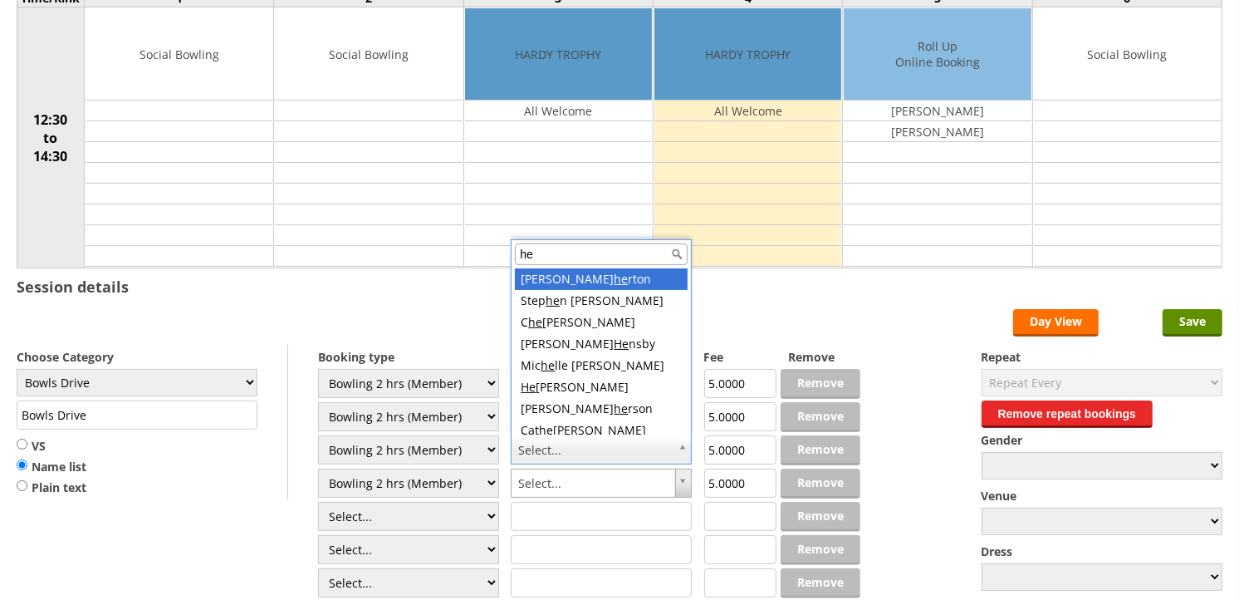
type input "hel"
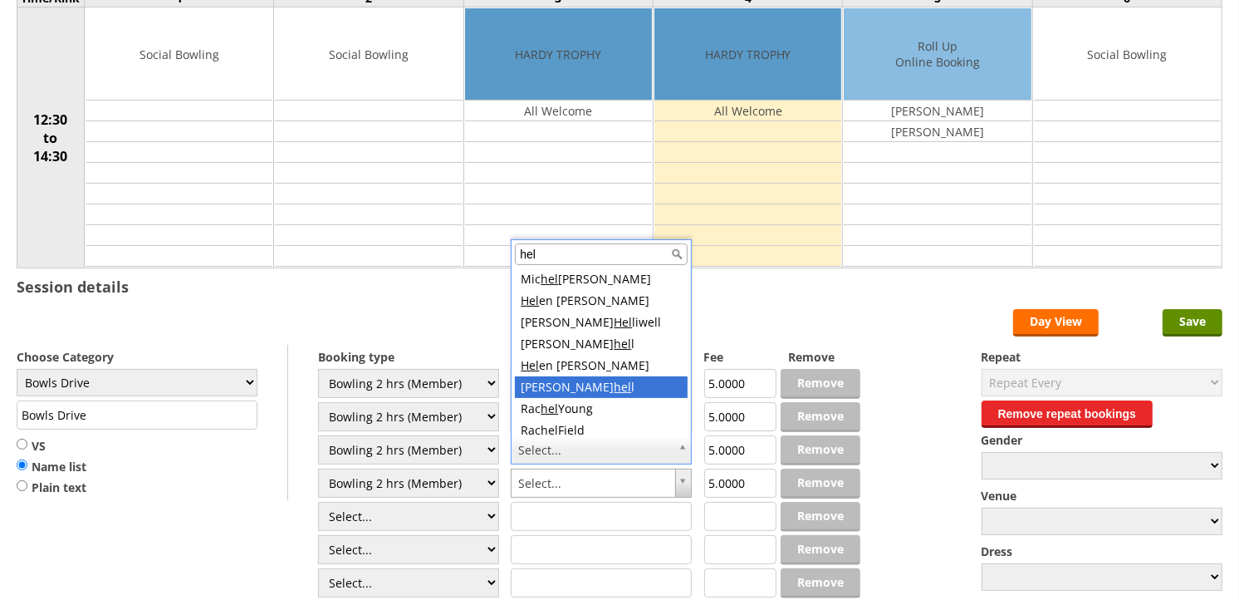
scroll to position [5, 0]
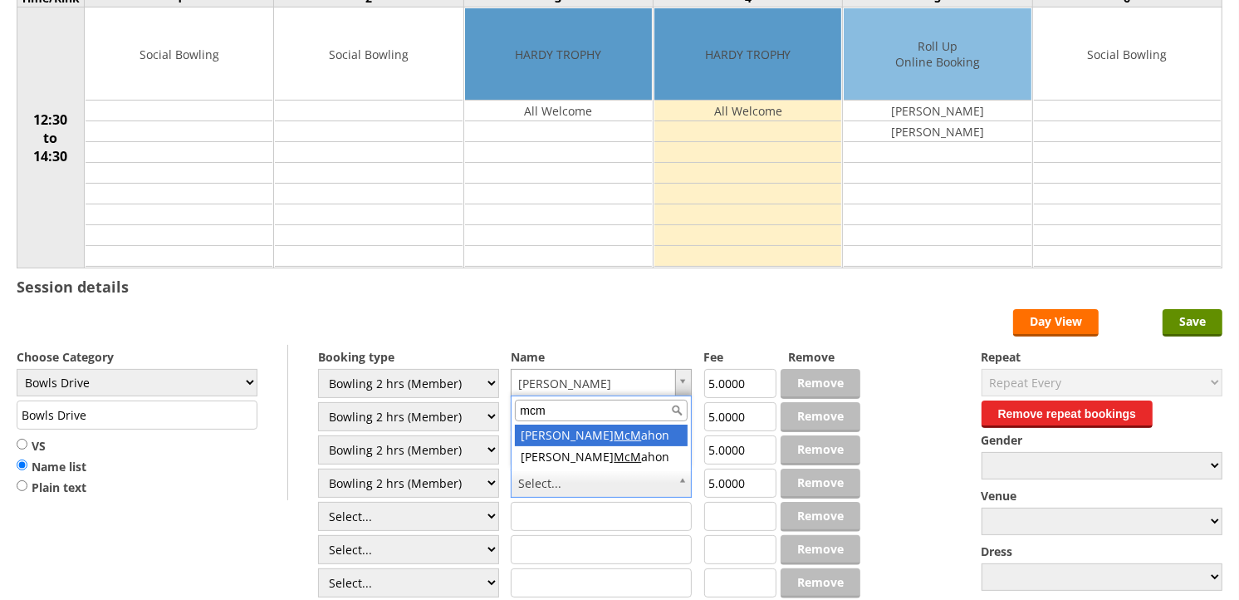
type input "mcm"
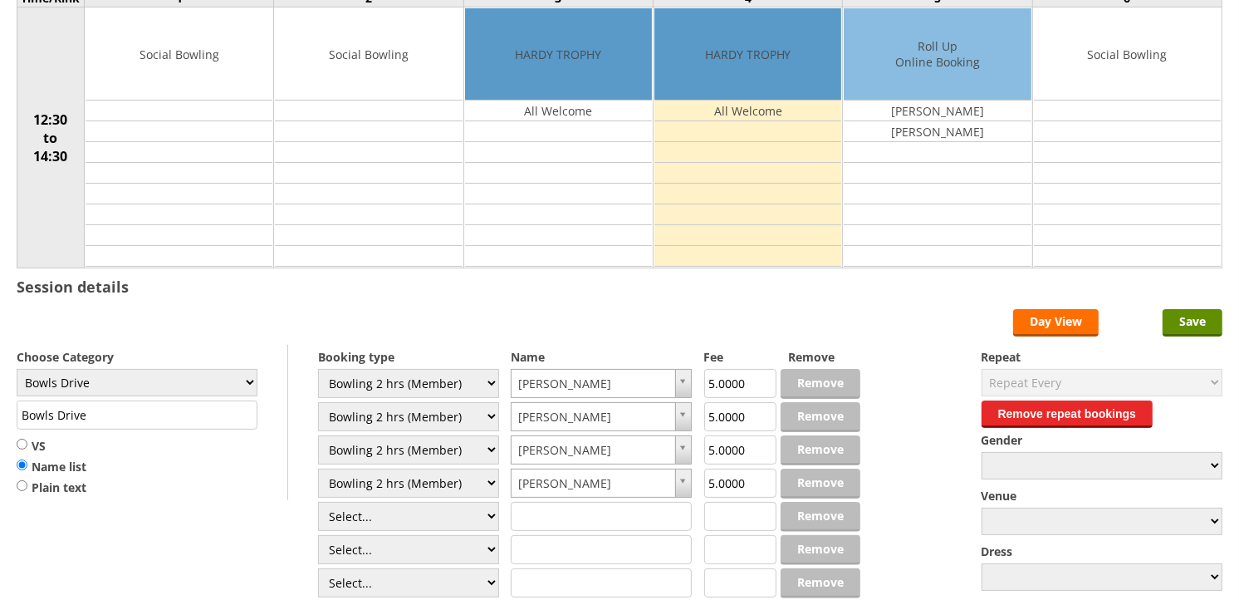
drag, startPoint x: 96, startPoint y: 414, endPoint x: -4, endPoint y: 419, distance: 99.8
click at [0, 419] on html "Logged in as (hornseaindoorbowlsclub) Help Guide Support Bookings Accounts Rink…" at bounding box center [619, 308] width 1239 height 984
paste input "HARDY TROPHY"
type input "HARDY TROPHY"
click at [1197, 336] on input "Save" at bounding box center [1193, 322] width 60 height 27
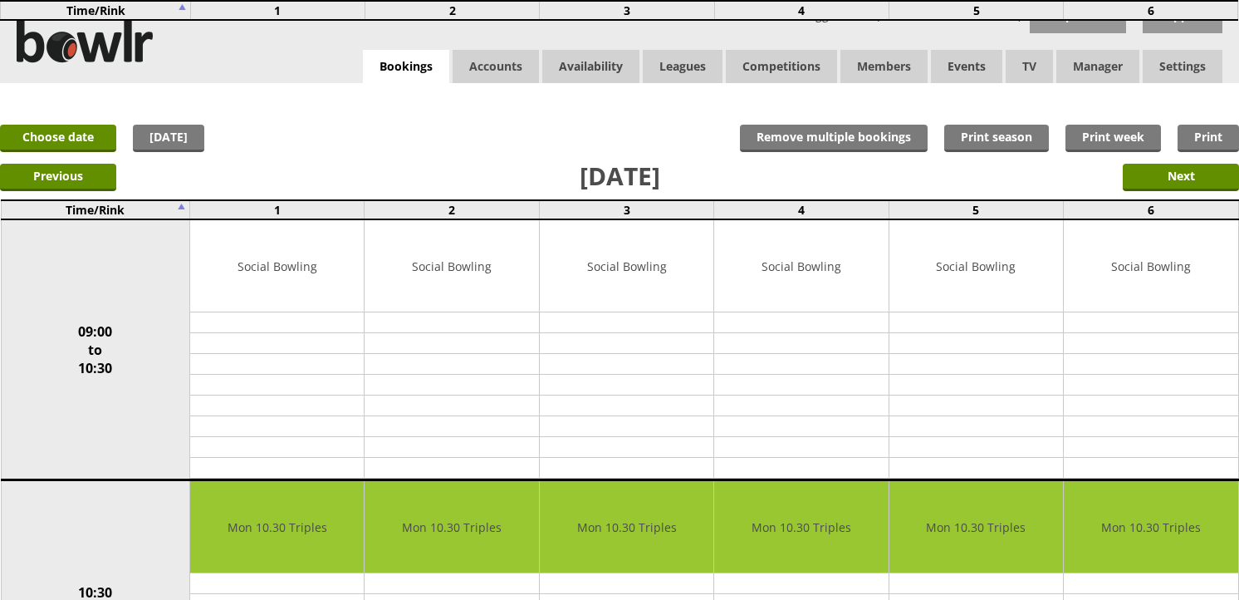
scroll to position [369, 0]
